Goal: Task Accomplishment & Management: Manage account settings

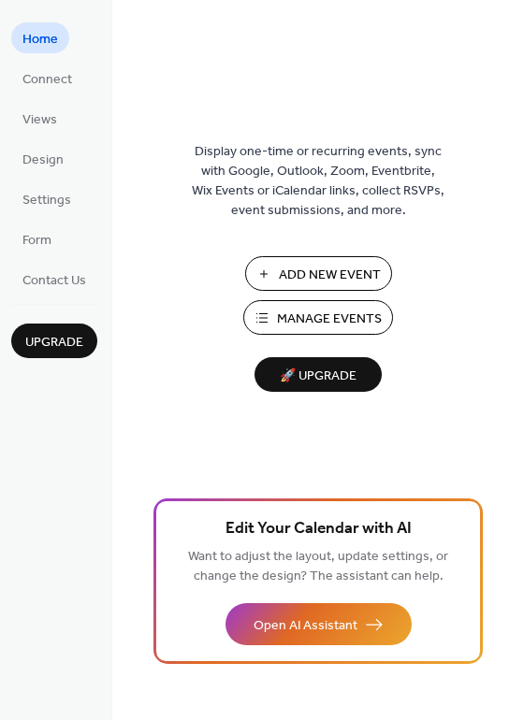
click at [316, 310] on span "Manage Events" at bounding box center [329, 320] width 105 height 20
click at [318, 317] on span "Manage Events" at bounding box center [329, 320] width 105 height 20
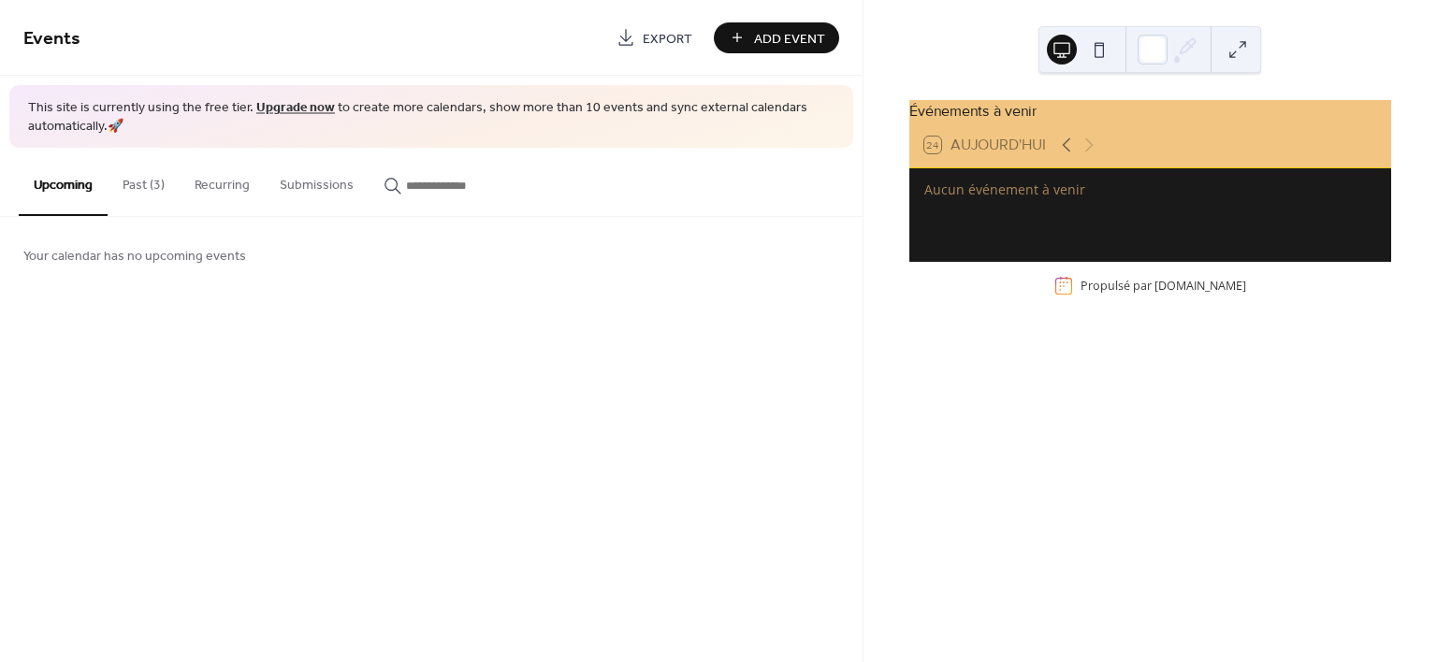
click at [53, 188] on button "Upcoming" at bounding box center [63, 182] width 89 height 68
